Goal: Information Seeking & Learning: Learn about a topic

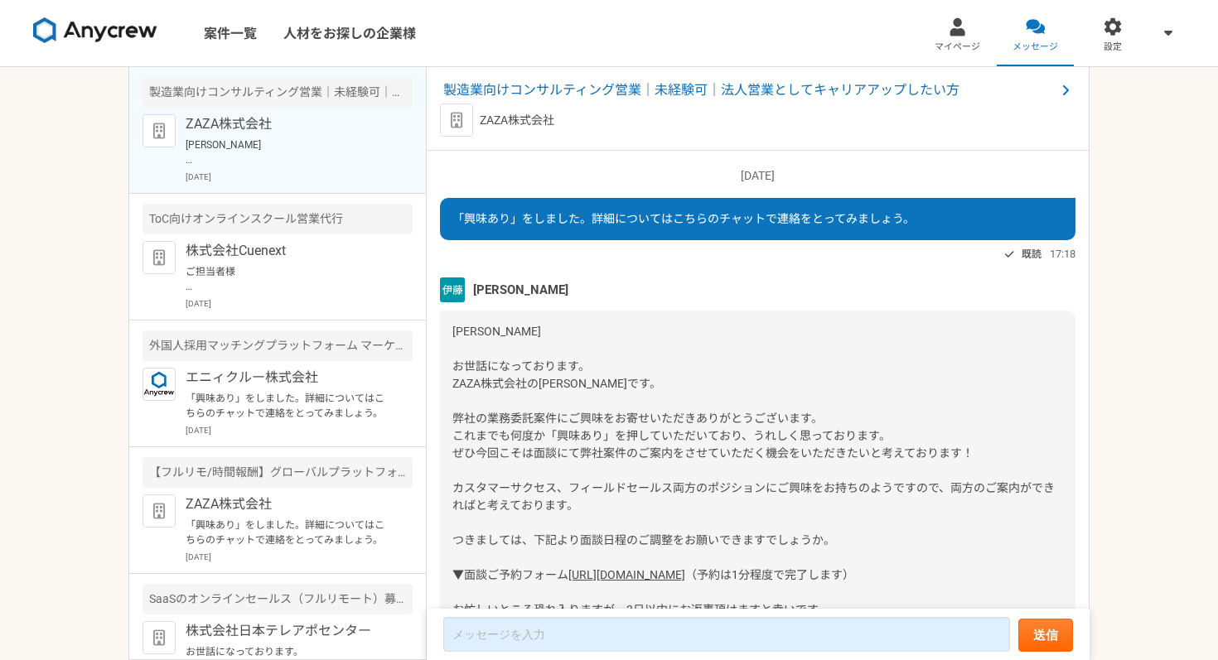
scroll to position [1779, 0]
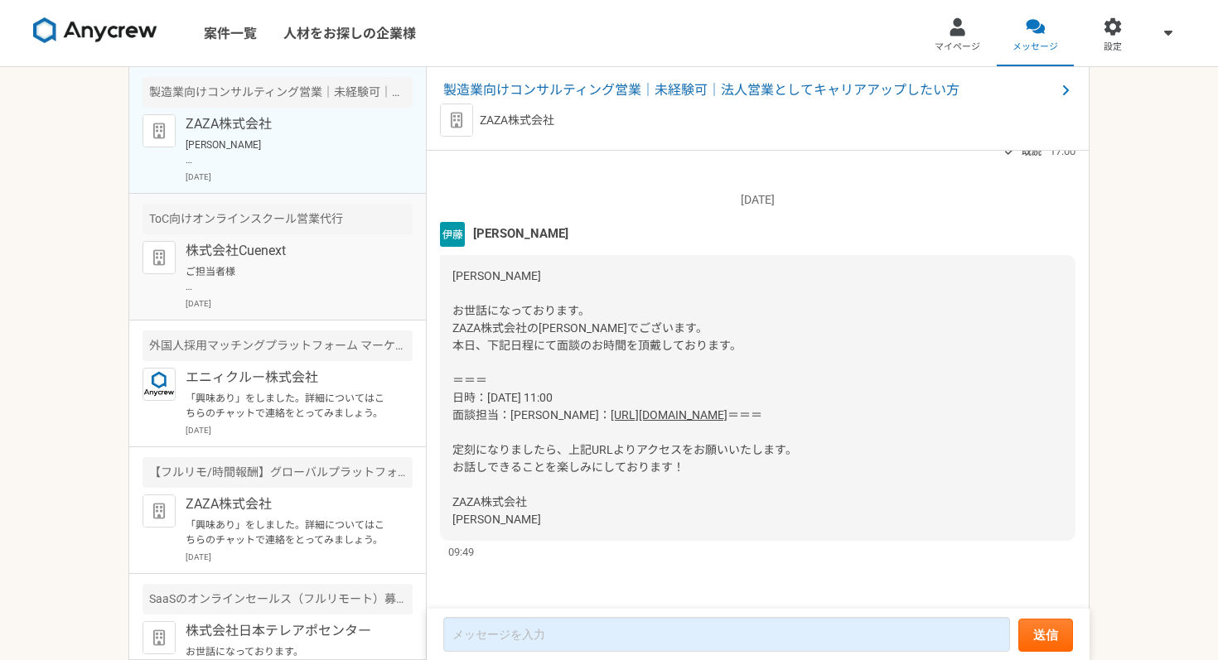
click at [234, 276] on p "ご担当者様 お世話になります。 この度は、ご連絡をいただき誠にありがとうございます。 さっそくですが、[DATE]21日14時からオンラインミーティングを調整…" at bounding box center [288, 279] width 205 height 30
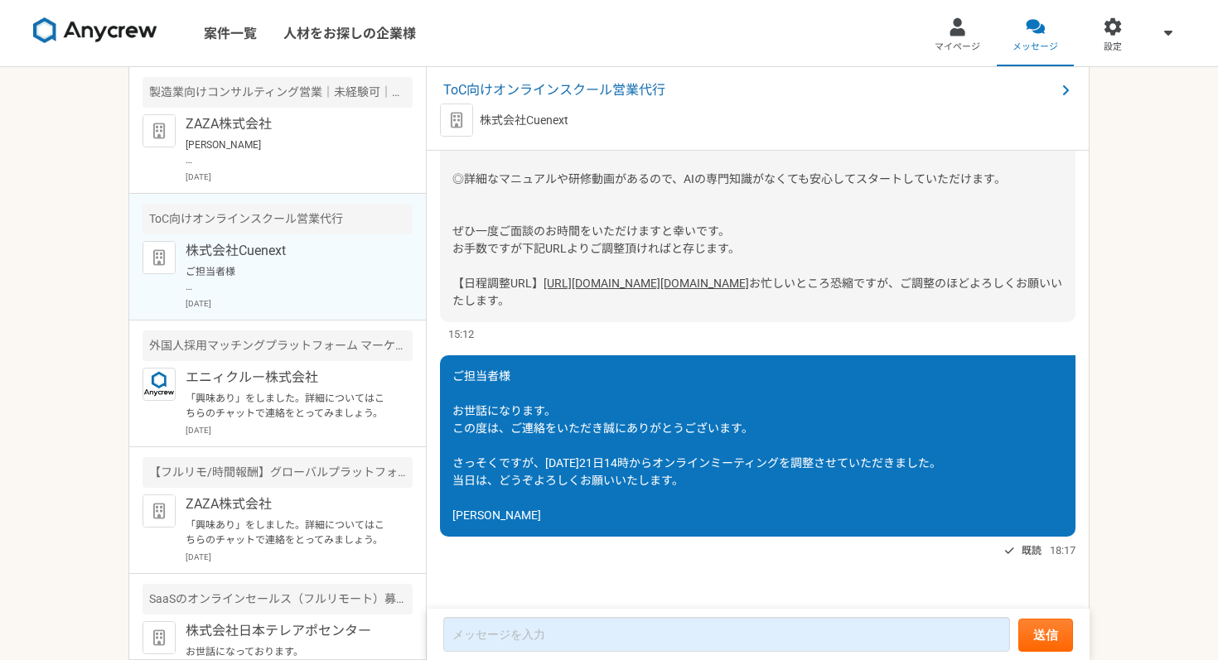
click at [573, 277] on link "[URL][DOMAIN_NAME][DOMAIN_NAME]" at bounding box center [645, 283] width 205 height 13
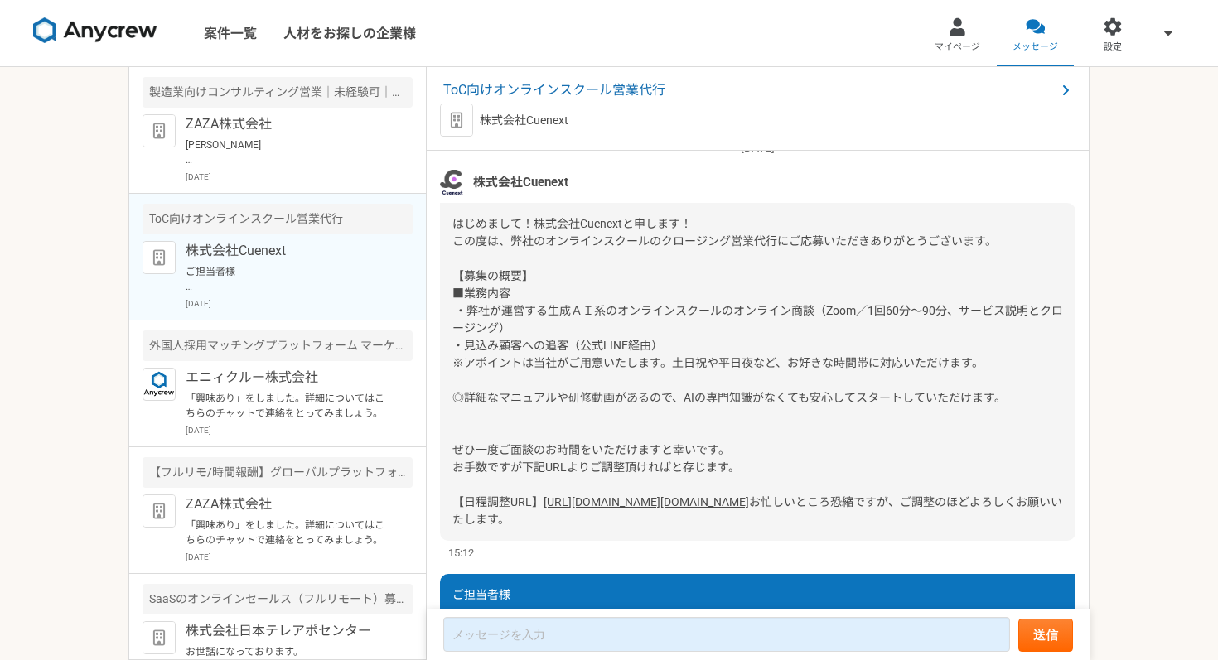
scroll to position [170, 0]
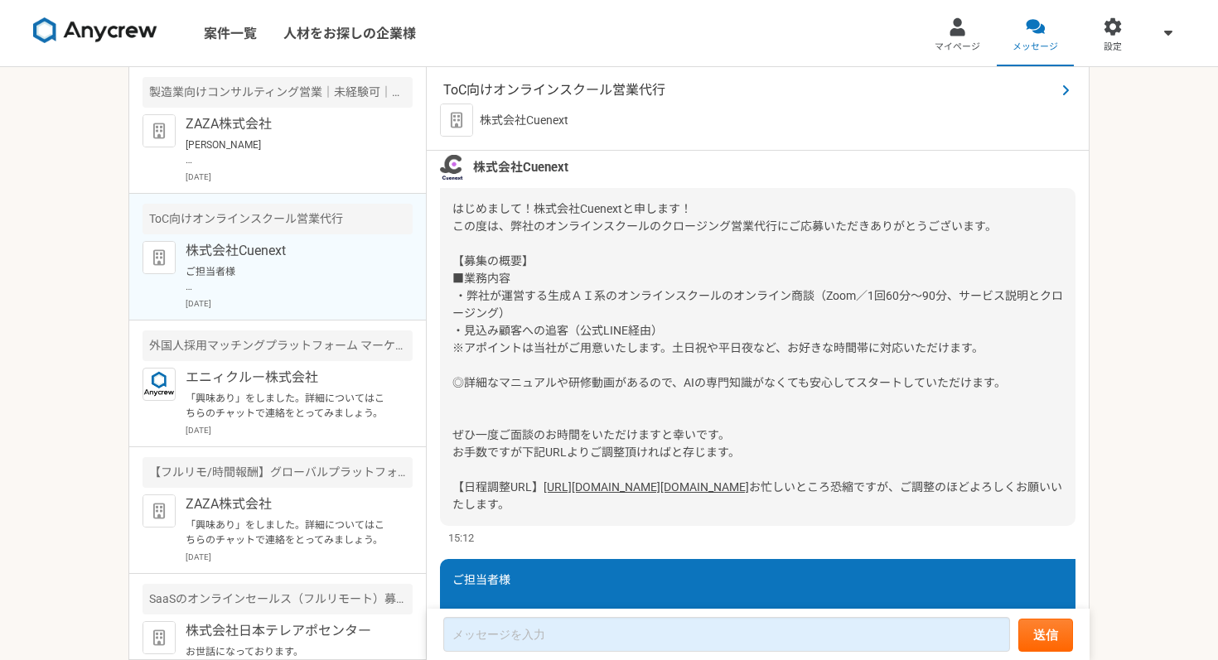
click at [570, 87] on span "ToC向けオンラインスクール営業代行" at bounding box center [749, 90] width 612 height 20
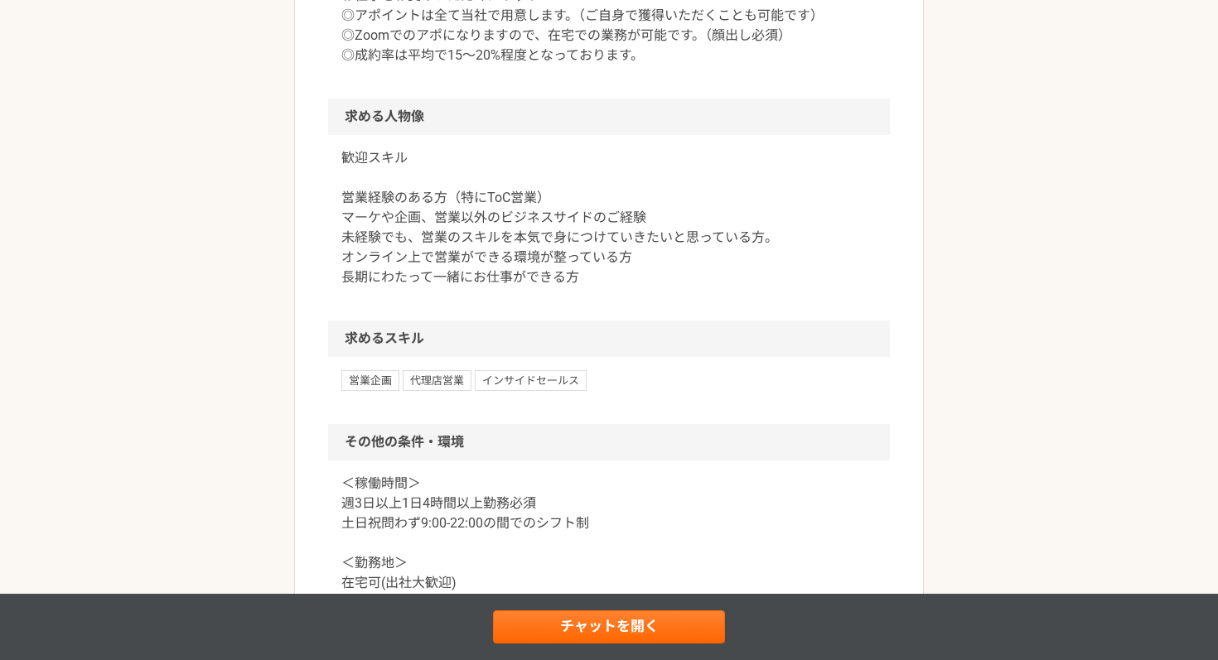
scroll to position [821, 0]
click at [576, 244] on p "歓迎スキル 営業経験のある方（特にToC営業） マーケや企画、営業以外のビジネスサイドのご経験 未経験でも、営業のスキルを本気で身につけていきたいと思っている…" at bounding box center [608, 216] width 535 height 139
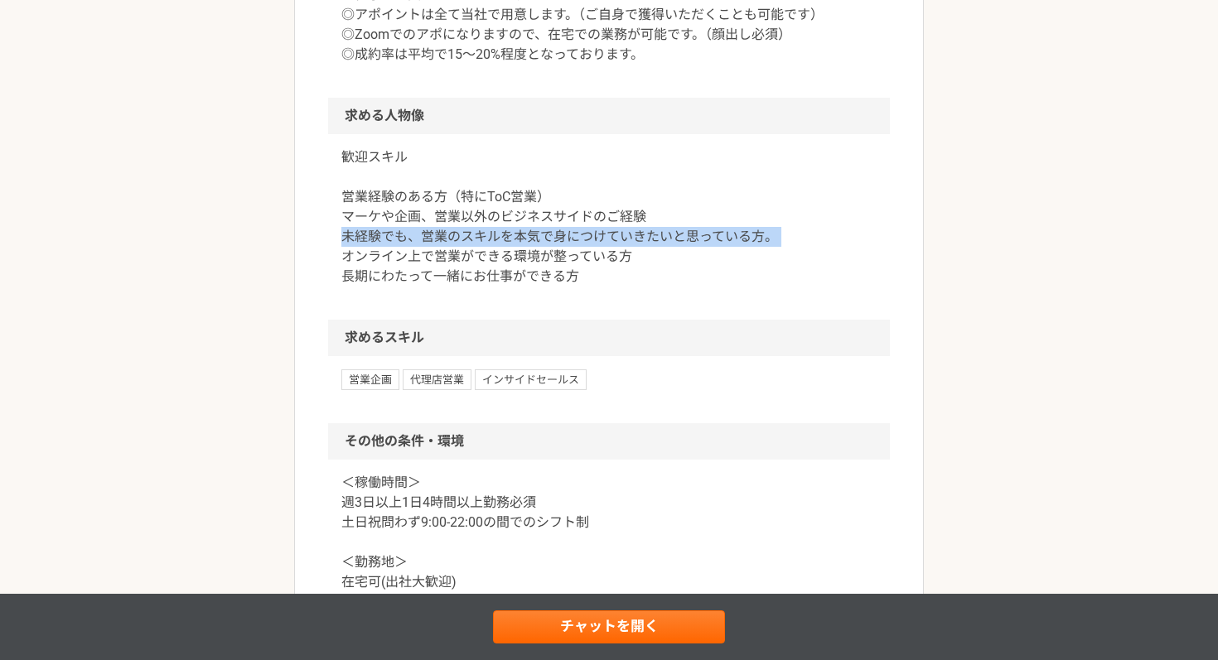
click at [576, 244] on p "歓迎スキル 営業経験のある方（特にToC営業） マーケや企画、営業以外のビジネスサイドのご経験 未経験でも、営業のスキルを本気で身につけていきたいと思っている…" at bounding box center [608, 216] width 535 height 139
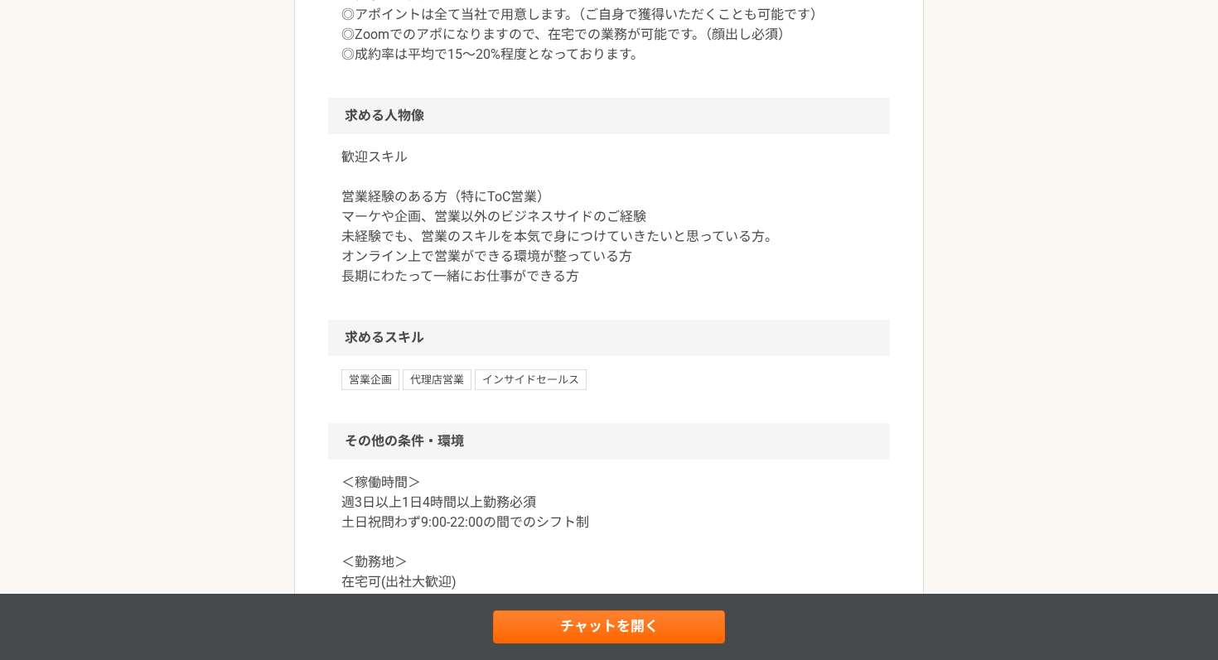
click at [573, 253] on p "歓迎スキル 営業経験のある方（特にToC営業） マーケや企画、営業以外のビジネスサイドのご経験 未経験でも、営業のスキルを本気で身につけていきたいと思っている…" at bounding box center [608, 216] width 535 height 139
click at [558, 269] on p "歓迎スキル 営業経験のある方（特にToC営業） マーケや企画、営業以外のビジネスサイドのご経験 未経験でも、営業のスキルを本気で身につけていきたいと思っている…" at bounding box center [608, 216] width 535 height 139
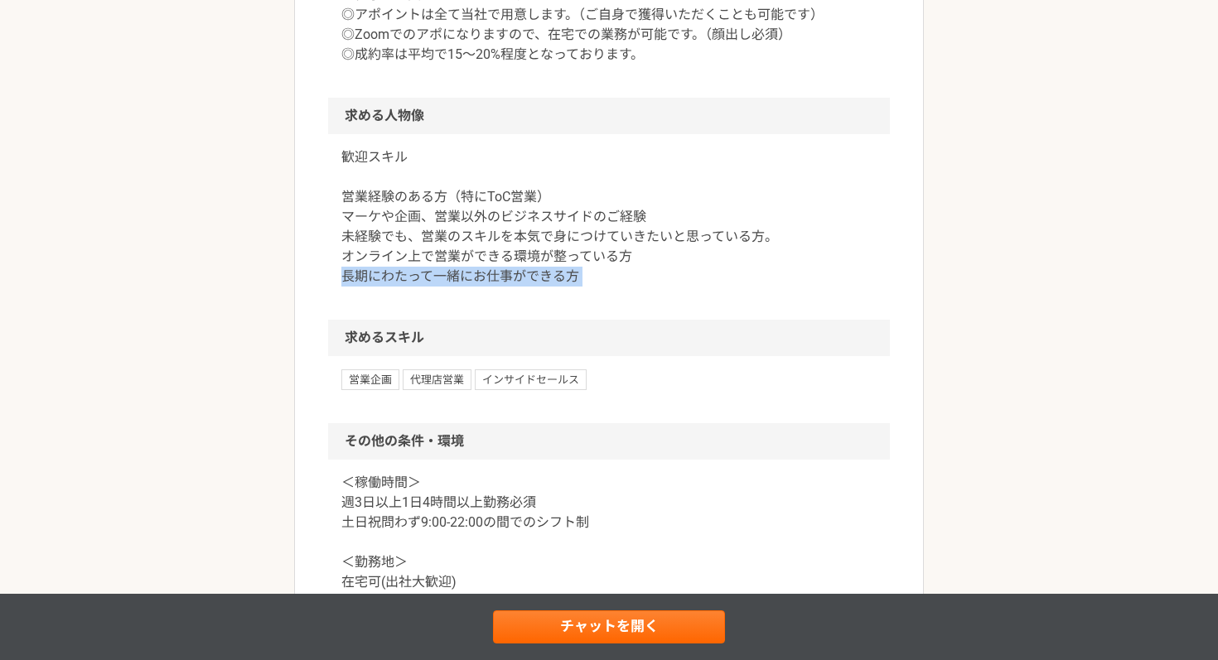
click at [558, 269] on p "歓迎スキル 営業経験のある方（特にToC営業） マーケや企画、営業以外のビジネスサイドのご経験 未経験でも、営業のスキルを本気で身につけていきたいと思っている…" at bounding box center [608, 216] width 535 height 139
click at [619, 314] on div "歓迎スキル 営業経験のある方（特にToC営業） マーケや企画、営業以外のビジネスサイドのご経験 未経験でも、営業のスキルを本気で身につけていきたいと思っている…" at bounding box center [609, 227] width 562 height 186
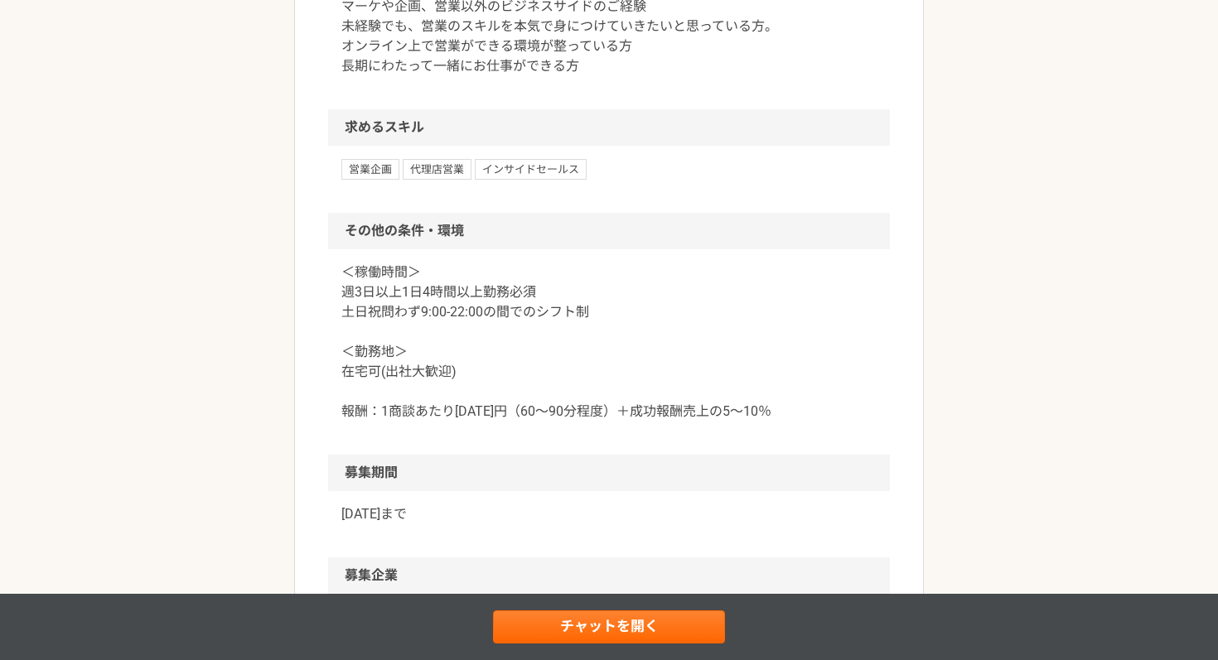
scroll to position [1034, 0]
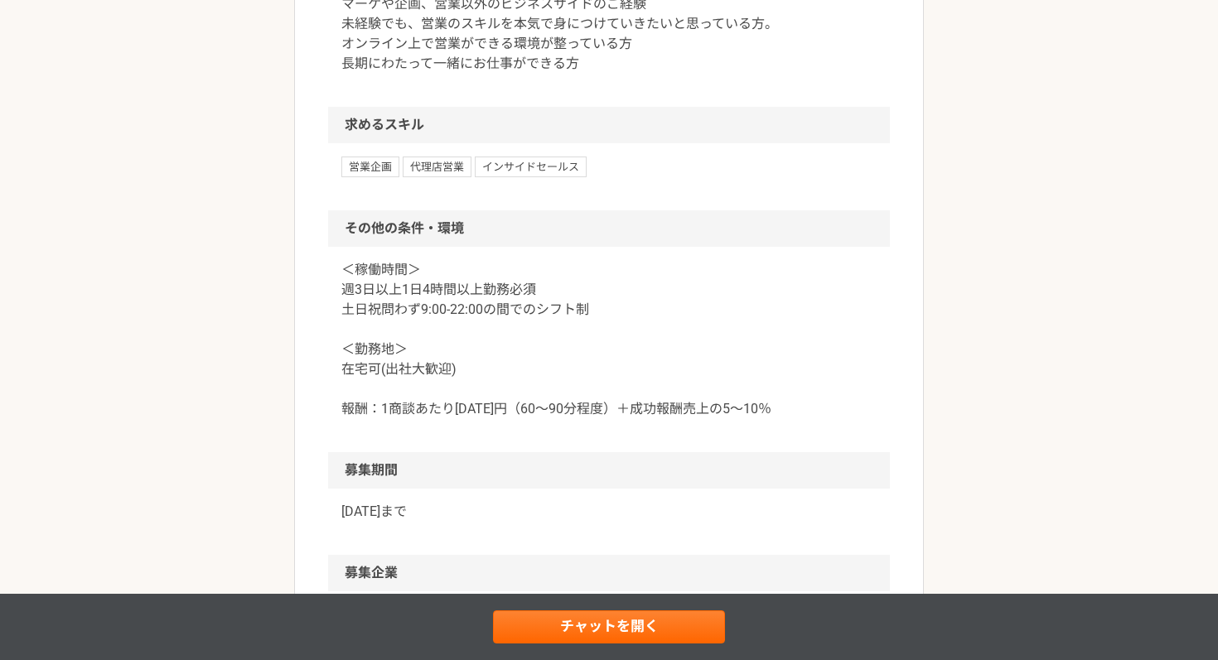
click at [523, 311] on p "＜稼働時間＞ 週3日以上1日4時間以上勤務必須 土日祝問わず9:00-22:00の間でのシフト制 ＜勤務地＞ 在宅可(出社大歓迎) 報酬：1商談あたり[DAT…" at bounding box center [608, 339] width 535 height 159
click at [523, 327] on p "＜稼働時間＞ 週3日以上1日4時間以上勤務必須 土日祝問わず9:00-22:00の間でのシフト制 ＜勤務地＞ 在宅可(出社大歓迎) 報酬：1商談あたり[DAT…" at bounding box center [608, 339] width 535 height 159
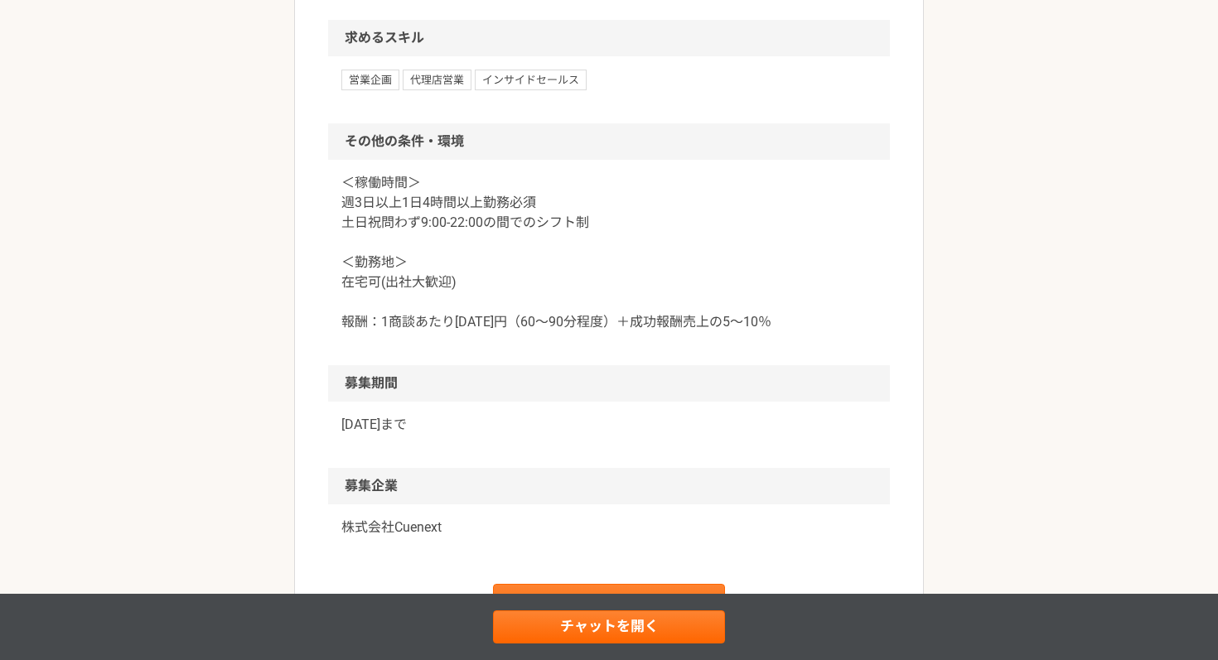
scroll to position [1122, 0]
click at [525, 224] on p "＜稼働時間＞ 週3日以上1日4時間以上勤務必須 土日祝問わず9:00-22:00の間でのシフト制 ＜勤務地＞ 在宅可(出社大歓迎) 報酬：1商談あたり[DAT…" at bounding box center [608, 251] width 535 height 159
click at [596, 224] on p "＜稼働時間＞ 週3日以上1日4時間以上勤務必須 土日祝問わず9:00-22:00の間でのシフト制 ＜勤務地＞ 在宅可(出社大歓迎) 報酬：1商談あたり[DAT…" at bounding box center [608, 251] width 535 height 159
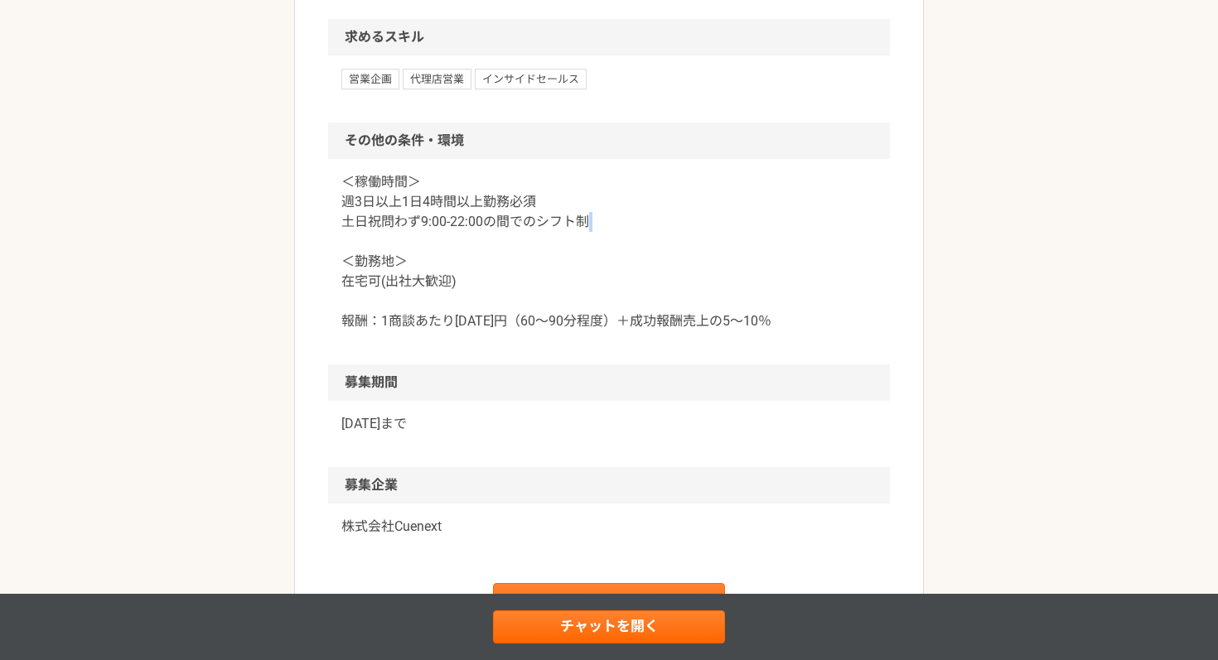
click at [596, 226] on p "＜稼働時間＞ 週3日以上1日4時間以上勤務必須 土日祝問わず9:00-22:00の間でのシフト制 ＜勤務地＞ 在宅可(出社大歓迎) 報酬：1商談あたり[DAT…" at bounding box center [608, 251] width 535 height 159
click at [592, 281] on p "＜稼働時間＞ 週3日以上1日4時間以上勤務必須 土日祝問わず9:00-22:00の間でのシフト制 ＜勤務地＞ 在宅可(出社大歓迎) 報酬：1商談あたり[DAT…" at bounding box center [608, 251] width 535 height 159
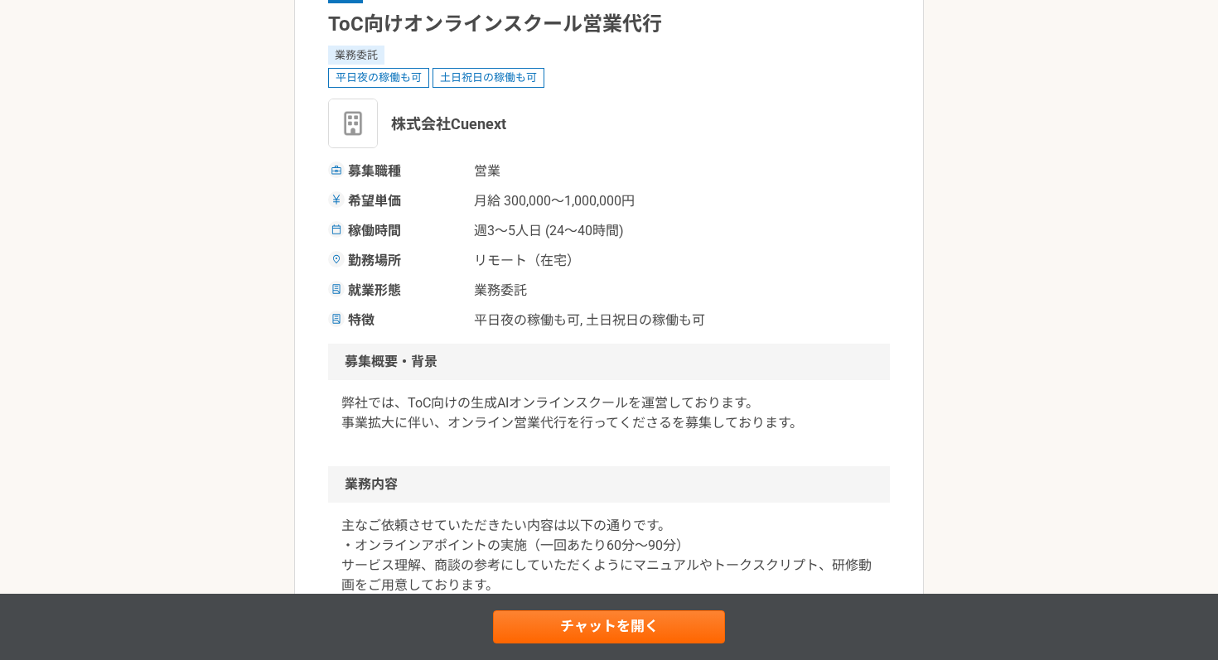
scroll to position [150, 0]
